Goal: Register for event/course

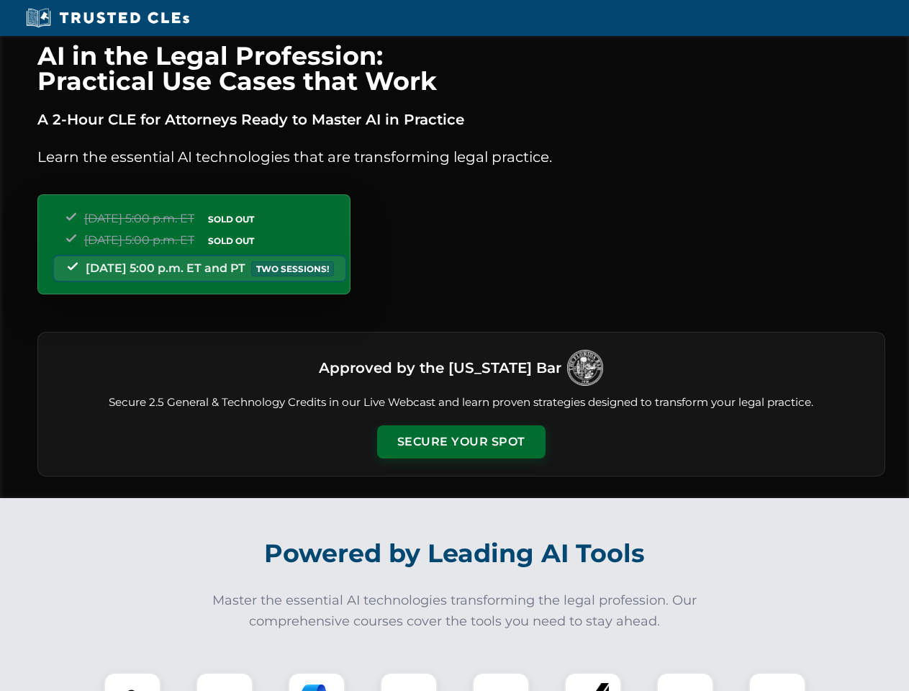
click at [461, 442] on button "Secure Your Spot" at bounding box center [461, 442] width 168 height 33
click at [132, 682] on img at bounding box center [133, 701] width 42 height 42
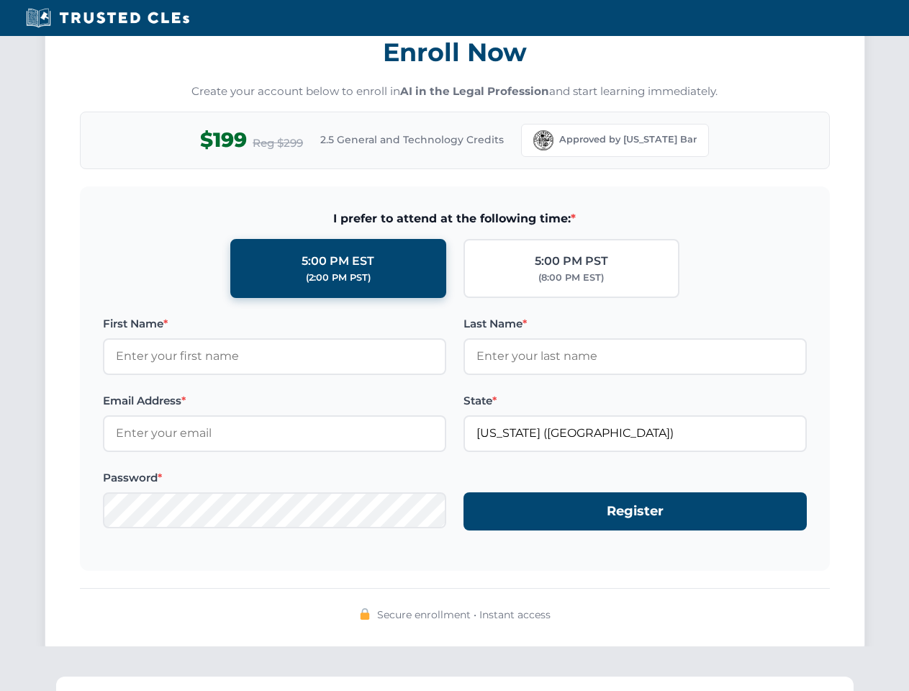
scroll to position [1413, 0]
